Goal: Find specific page/section: Find specific page/section

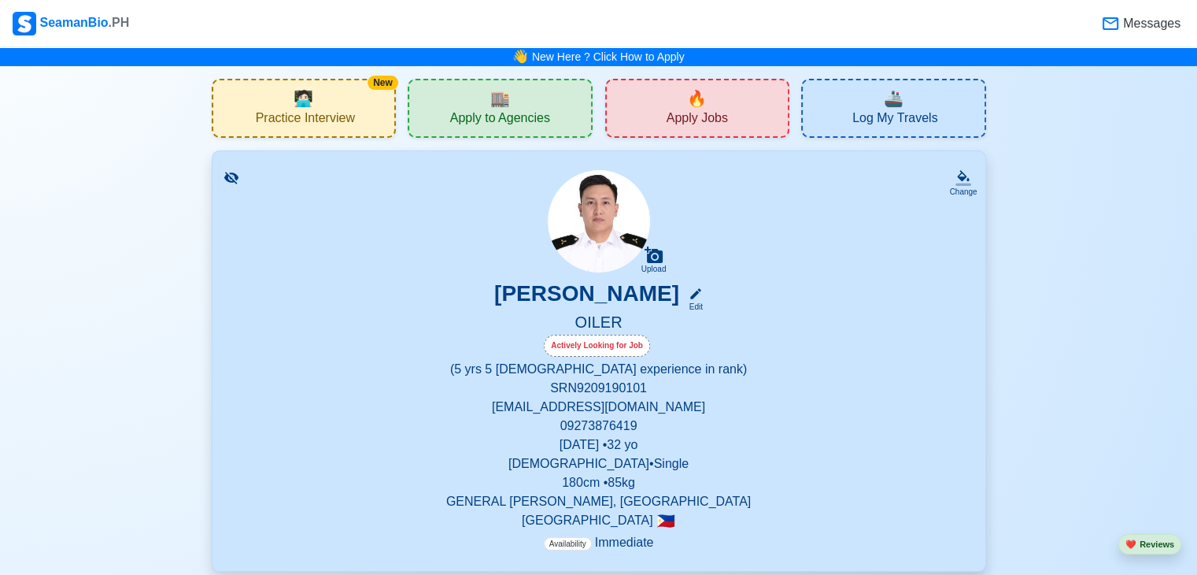
click at [512, 107] on div "🏬 Apply to Agencies" at bounding box center [500, 108] width 185 height 59
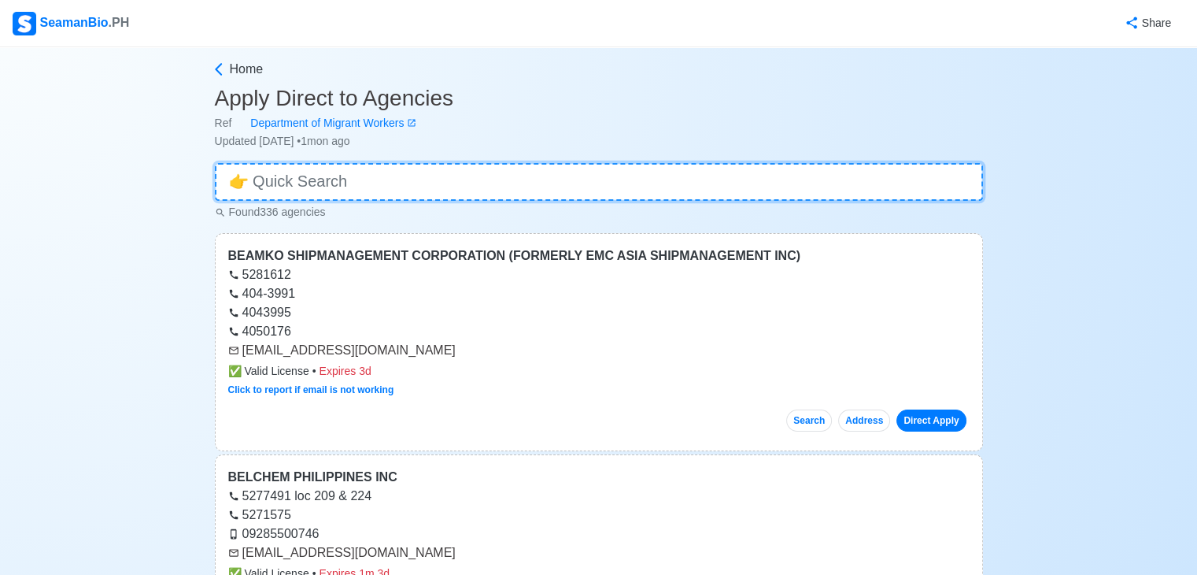
click at [395, 183] on input at bounding box center [599, 182] width 768 height 38
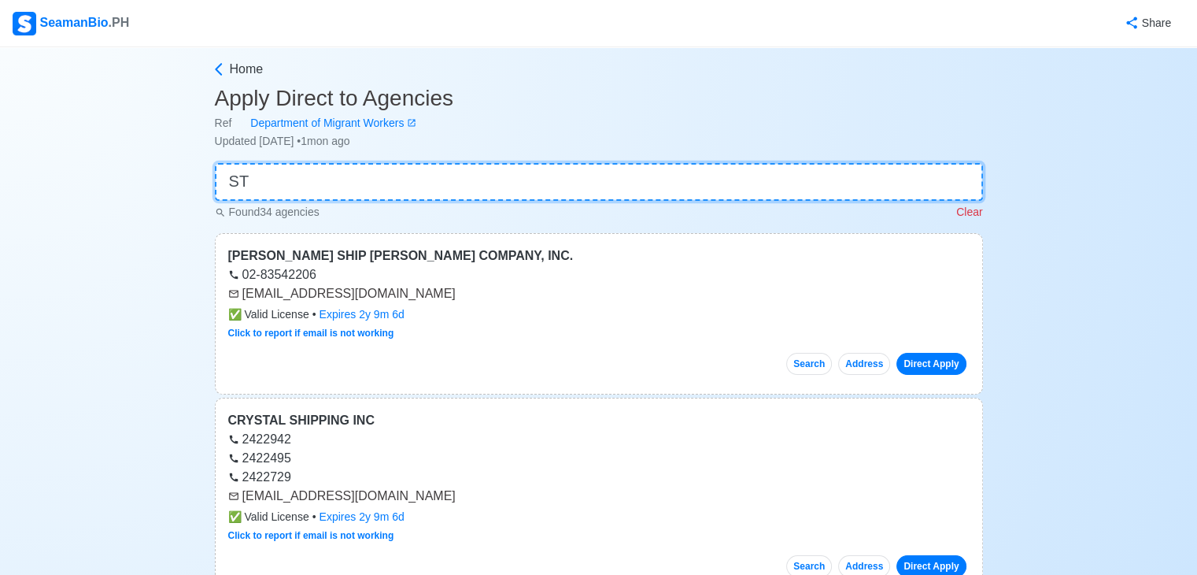
type input "S"
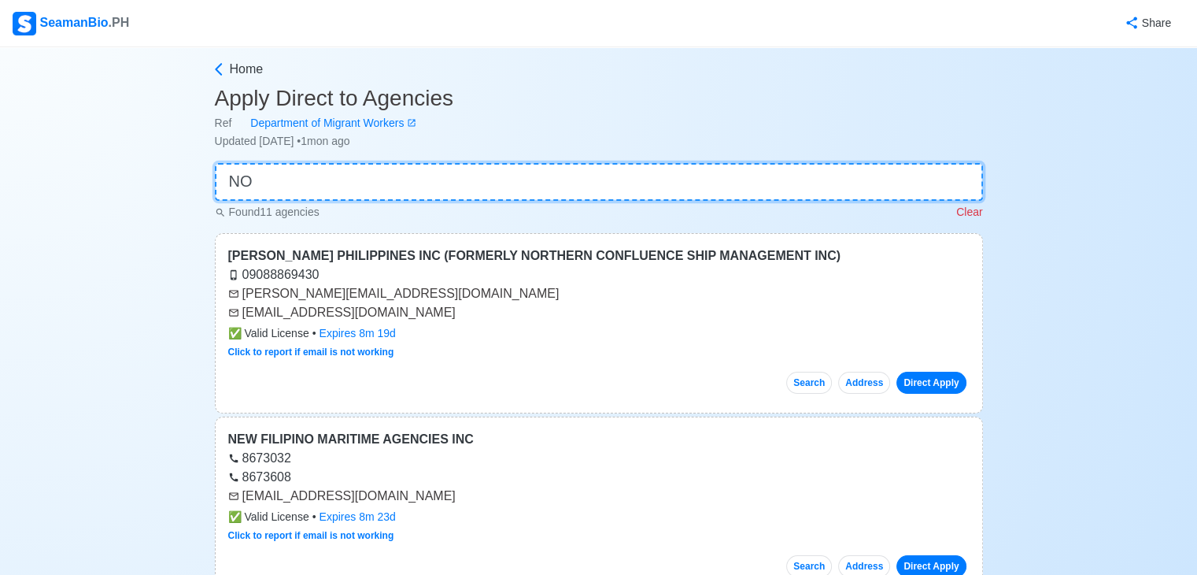
type input "N"
